Goal: Task Accomplishment & Management: Use online tool/utility

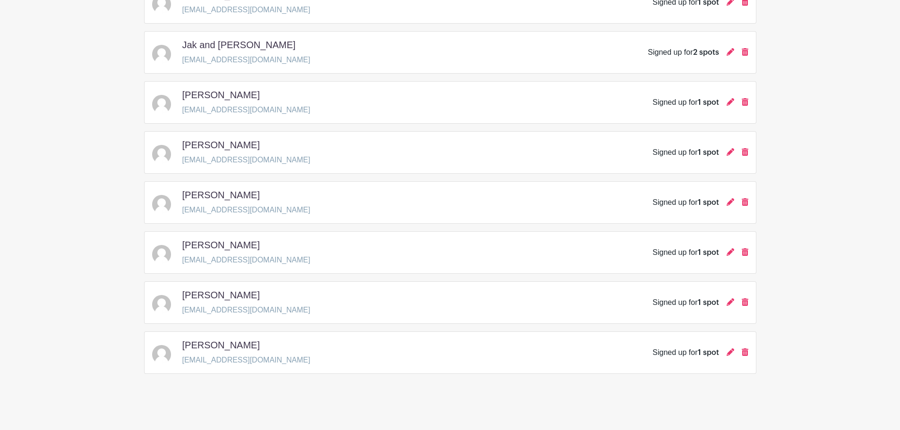
scroll to position [716, 0]
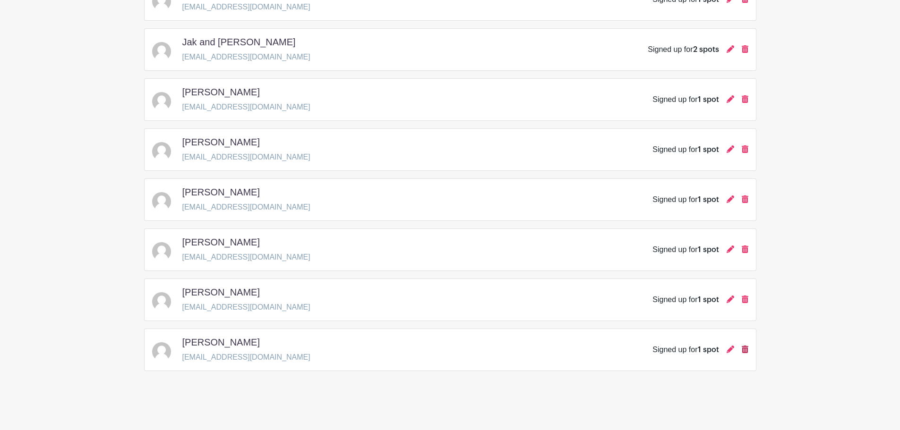
click at [747, 352] on icon at bounding box center [745, 350] width 7 height 8
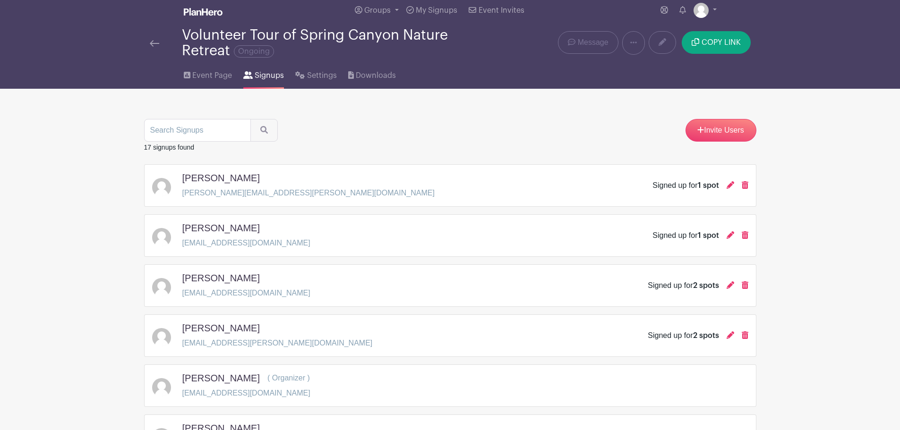
scroll to position [0, 0]
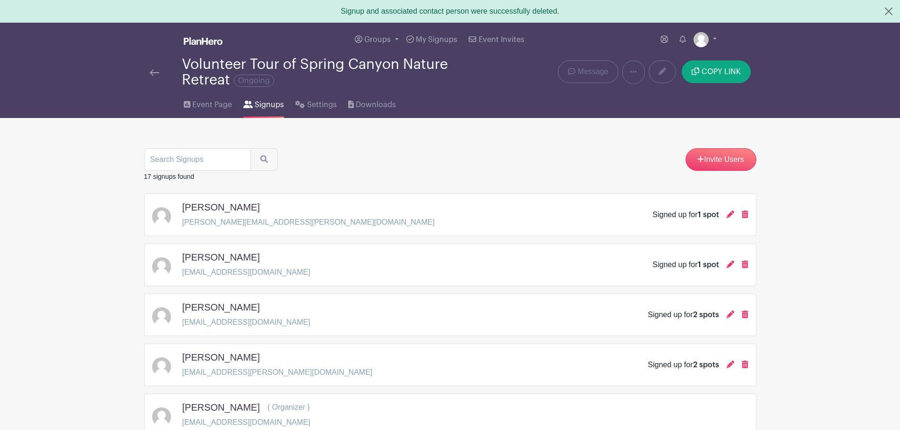
click at [257, 104] on span "Signups" at bounding box center [269, 104] width 29 height 11
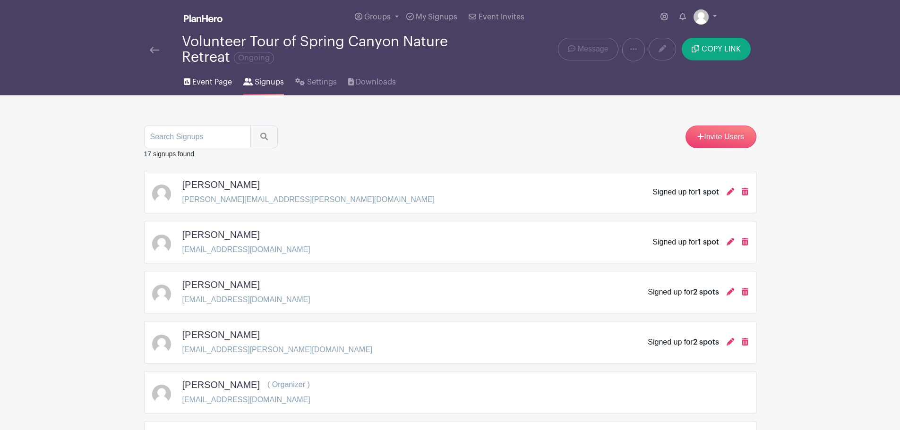
click at [197, 77] on span "Event Page" at bounding box center [212, 82] width 40 height 11
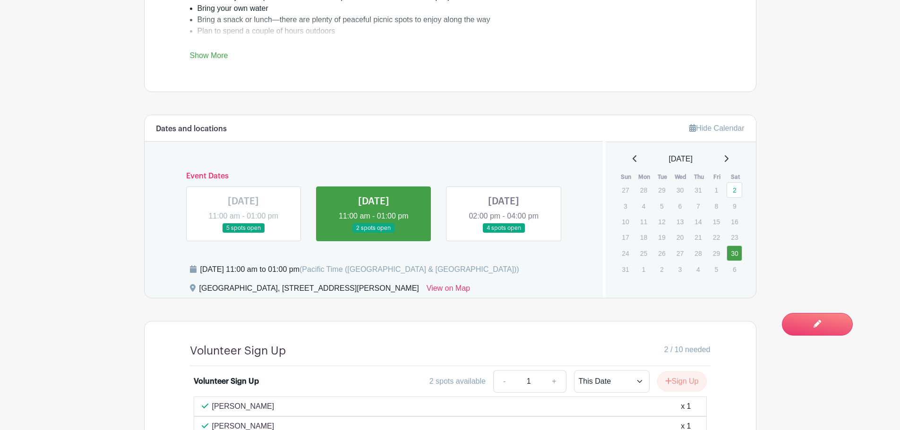
scroll to position [472, 0]
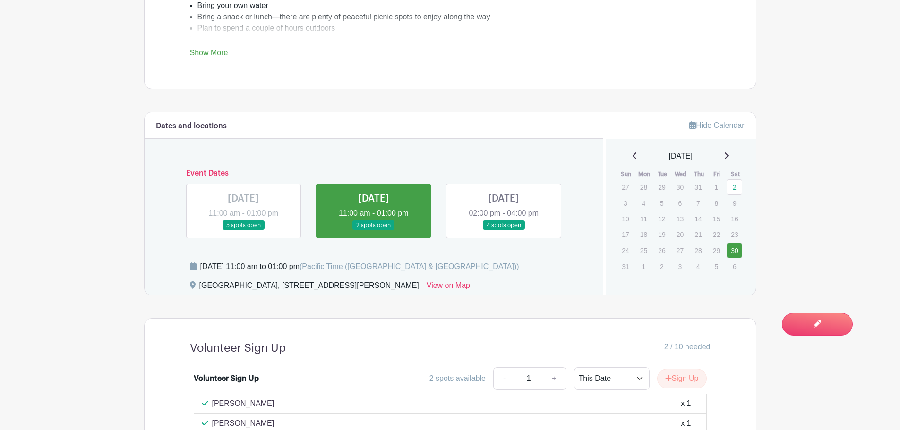
click at [504, 231] on link at bounding box center [504, 231] width 0 height 0
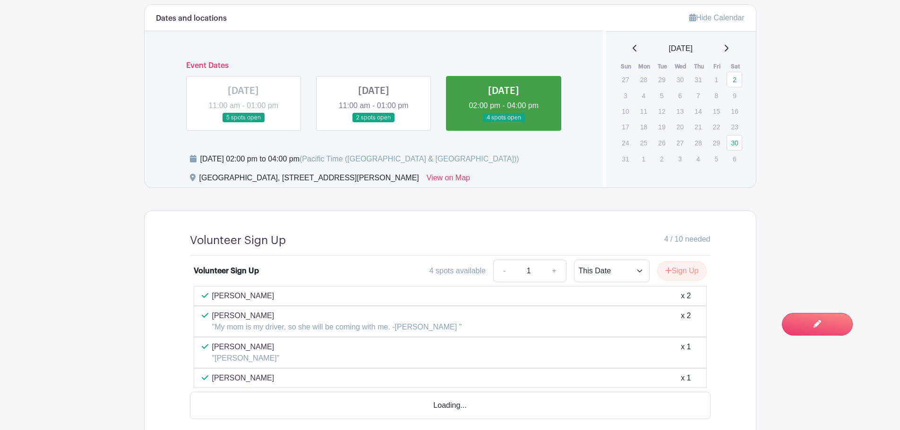
scroll to position [625, 0]
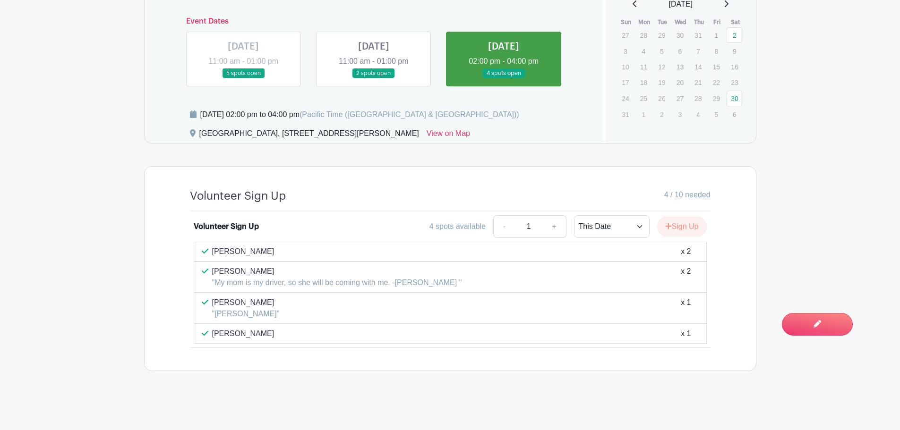
click at [374, 78] on link at bounding box center [374, 78] width 0 height 0
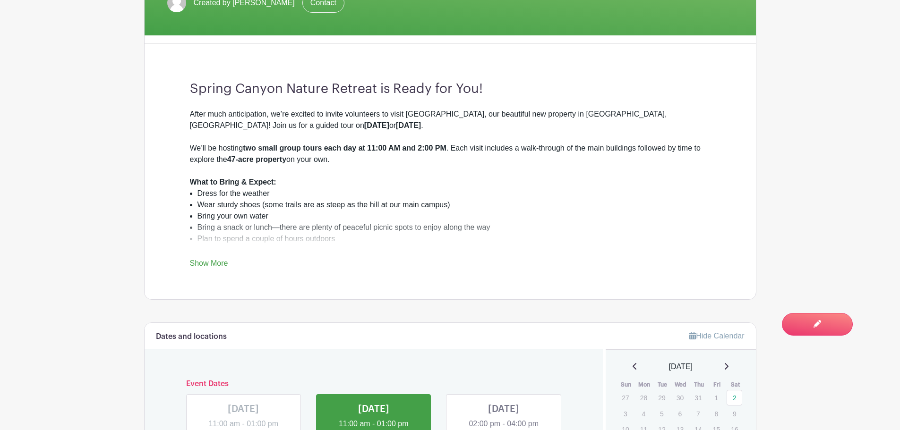
scroll to position [199, 0]
